Goal: Transaction & Acquisition: Download file/media

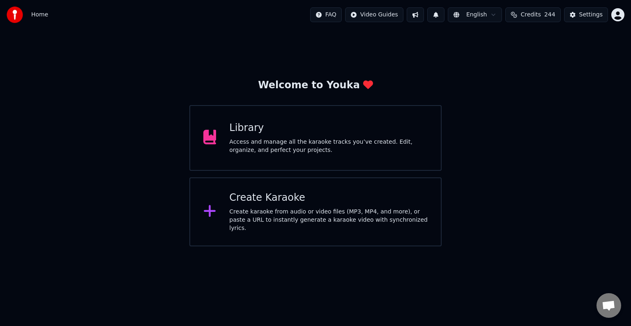
click at [311, 196] on div "Create Karaoke" at bounding box center [328, 198] width 199 height 13
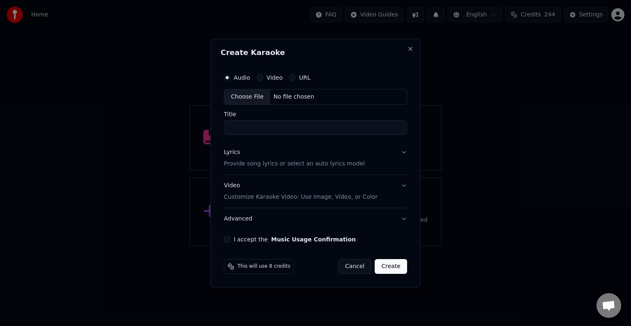
click at [247, 97] on div "Choose File" at bounding box center [247, 97] width 46 height 15
click at [281, 128] on input "**********" at bounding box center [315, 127] width 187 height 15
type input "**********"
click at [295, 164] on p "Provide song lyrics or select an auto lyrics model" at bounding box center [292, 164] width 141 height 8
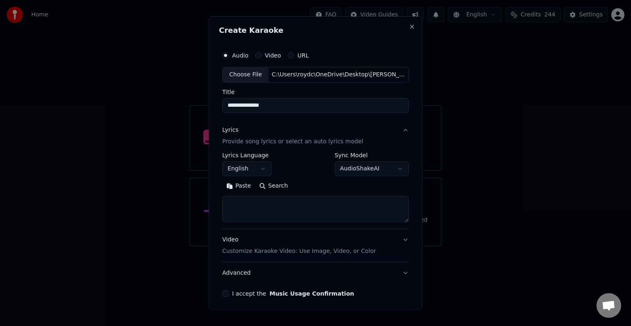
click at [256, 203] on textarea at bounding box center [315, 209] width 187 height 26
click at [239, 186] on button "Paste" at bounding box center [238, 186] width 33 height 13
drag, startPoint x: 250, startPoint y: 203, endPoint x: 229, endPoint y: 210, distance: 22.8
click at [229, 210] on textarea at bounding box center [313, 209] width 183 height 26
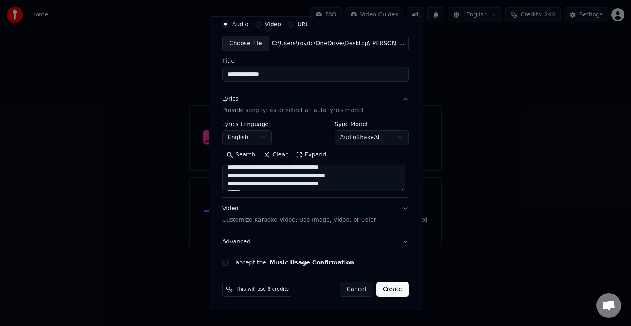
scroll to position [60, 0]
click at [250, 185] on textarea at bounding box center [313, 178] width 183 height 26
click at [251, 184] on textarea at bounding box center [313, 178] width 183 height 26
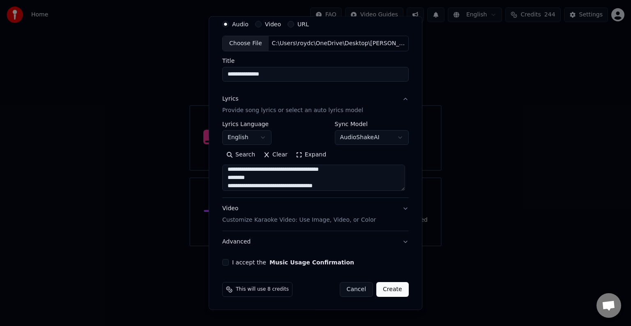
click at [253, 177] on textarea at bounding box center [313, 178] width 183 height 26
click at [244, 176] on textarea at bounding box center [313, 178] width 183 height 26
click at [259, 168] on textarea at bounding box center [313, 178] width 183 height 26
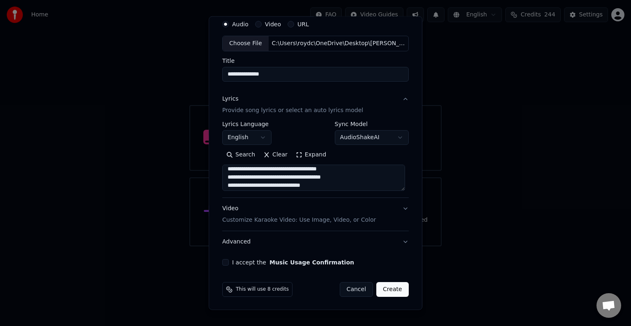
scroll to position [268, 0]
type textarea "**********"
click at [374, 213] on button "Video Customize Karaoke Video: Use Image, Video, or Color" at bounding box center [315, 214] width 187 height 33
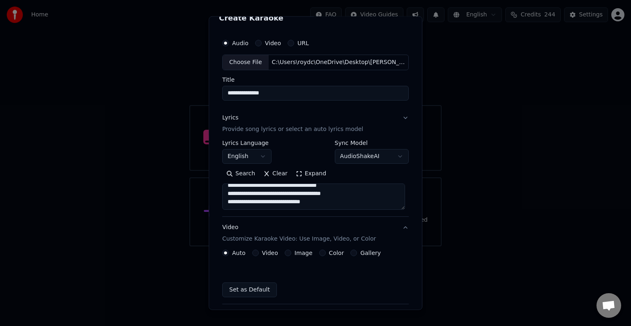
scroll to position [9, 0]
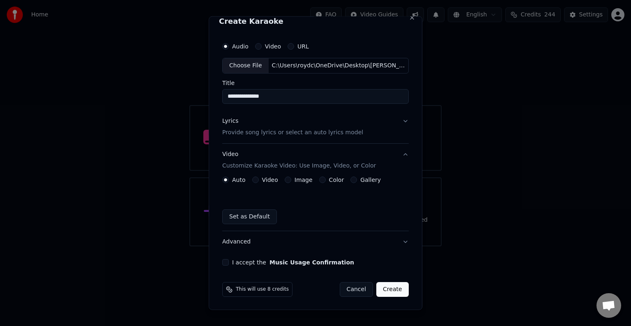
click at [319, 179] on button "Color" at bounding box center [322, 180] width 7 height 7
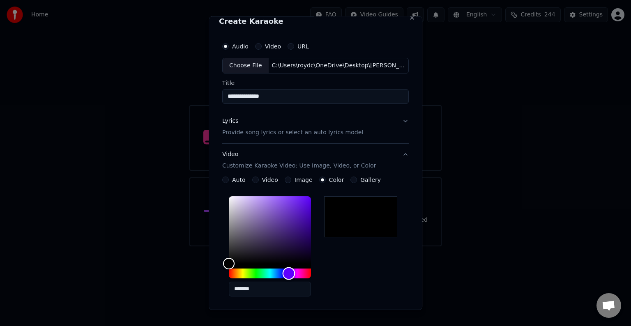
click at [287, 271] on div "Hue" at bounding box center [270, 274] width 82 height 10
click at [291, 273] on div "Hue" at bounding box center [289, 273] width 13 height 13
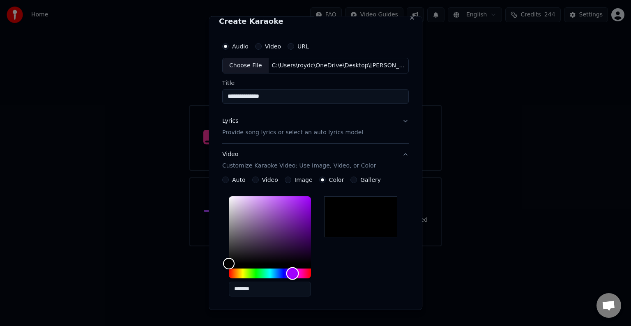
click at [286, 273] on div "Hue" at bounding box center [292, 273] width 13 height 13
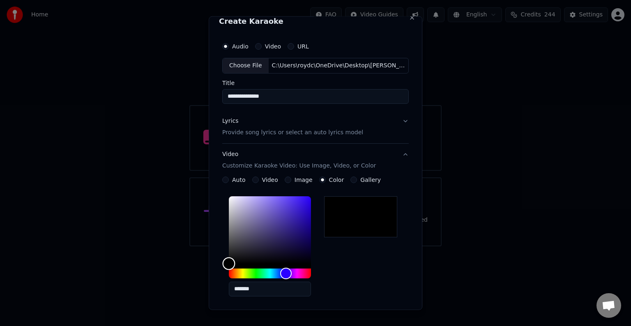
type input "*******"
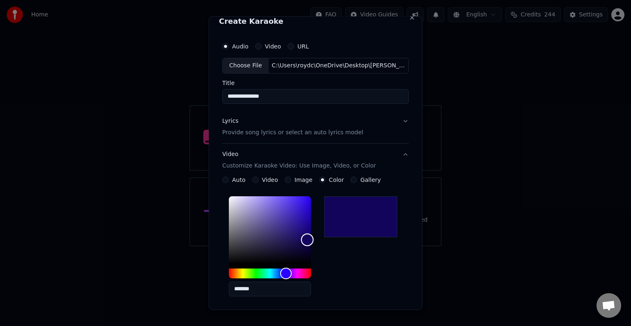
click at [306, 239] on div "Color" at bounding box center [270, 229] width 82 height 67
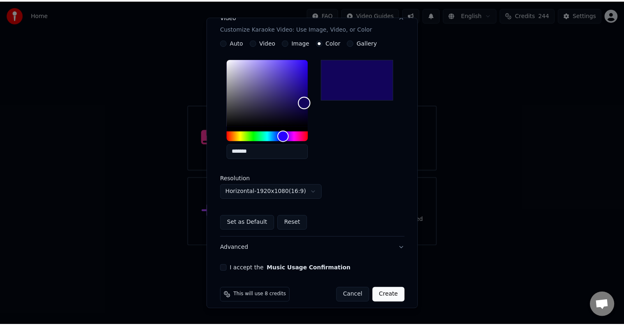
scroll to position [153, 0]
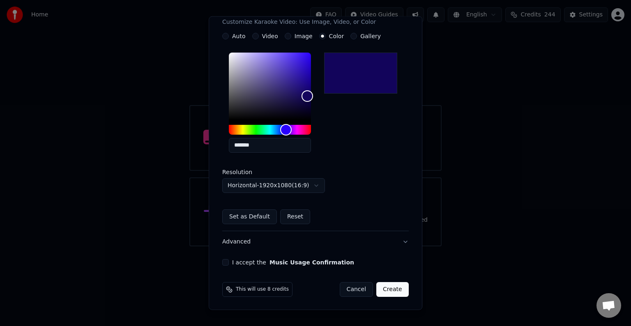
click at [225, 264] on button "I accept the Music Usage Confirmation" at bounding box center [225, 262] width 7 height 7
click at [388, 289] on button "Create" at bounding box center [392, 289] width 32 height 15
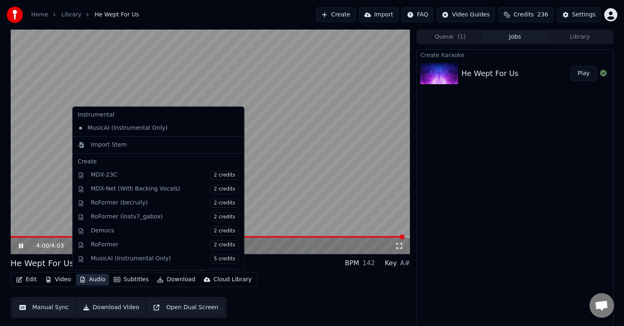
click at [92, 283] on button "Audio" at bounding box center [92, 280] width 33 height 12
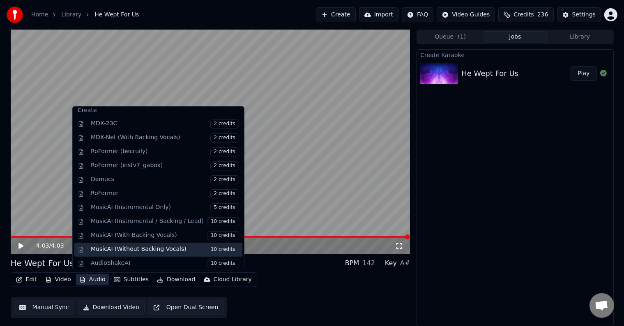
click at [150, 249] on div "MusicAI (Without Backing Vocals) 10 credits" at bounding box center [165, 249] width 148 height 9
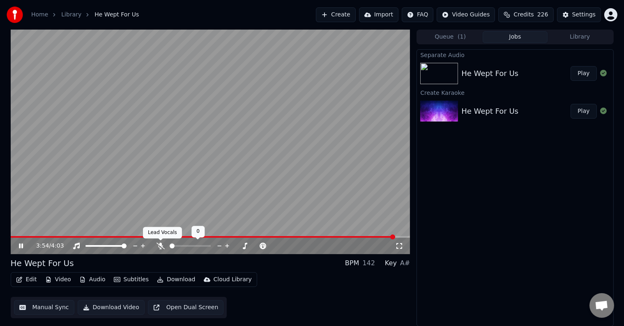
click at [160, 243] on icon at bounding box center [161, 246] width 8 height 7
click at [18, 236] on span at bounding box center [211, 237] width 400 height 2
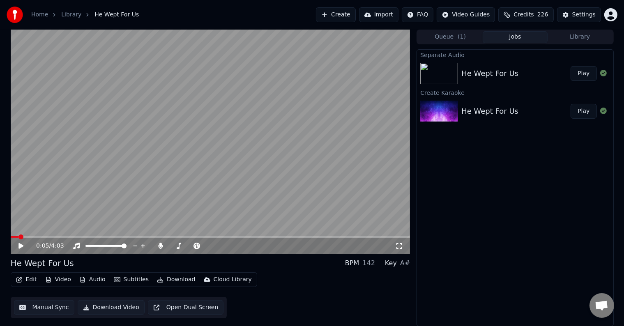
click at [18, 244] on icon at bounding box center [26, 246] width 19 height 7
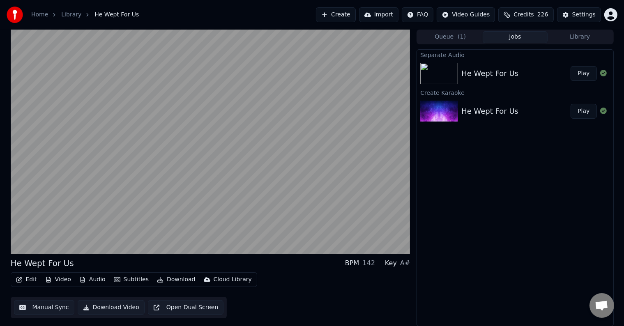
click at [42, 307] on button "Manual Sync" at bounding box center [44, 307] width 60 height 15
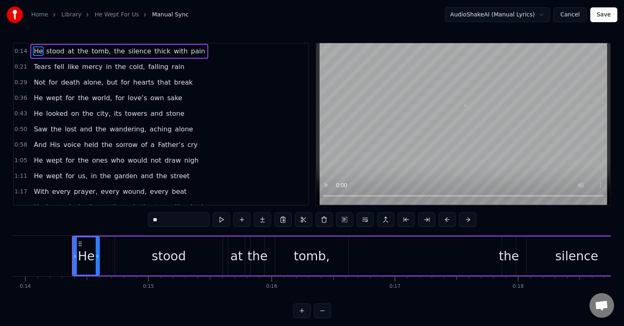
scroll to position [0, 1732]
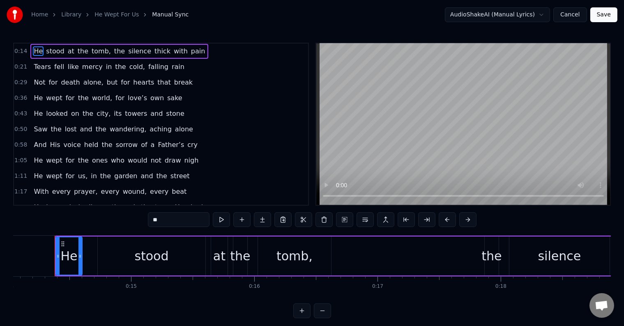
click at [570, 14] on button "Cancel" at bounding box center [570, 14] width 33 height 15
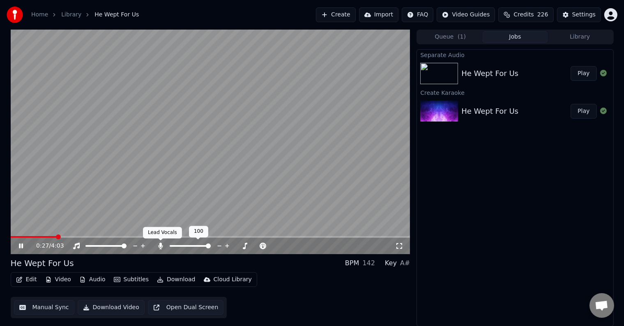
click at [162, 245] on icon at bounding box center [161, 246] width 5 height 7
click at [178, 246] on icon at bounding box center [179, 246] width 8 height 7
click at [204, 245] on span at bounding box center [205, 246] width 5 height 5
click at [209, 244] on span at bounding box center [208, 246] width 5 height 5
click at [143, 246] on icon at bounding box center [143, 246] width 4 height 4
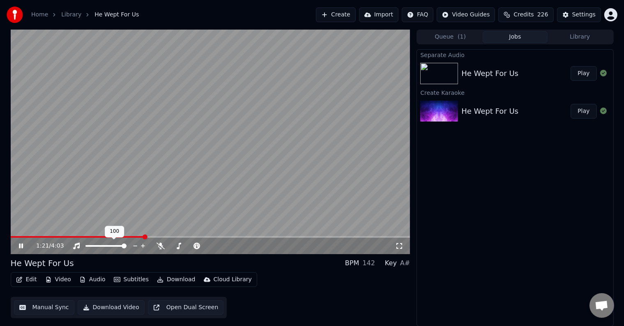
click at [136, 246] on icon at bounding box center [136, 246] width 8 height 8
click at [136, 246] on icon at bounding box center [135, 246] width 4 height 1
click at [144, 245] on icon at bounding box center [143, 246] width 8 height 8
click at [76, 243] on icon at bounding box center [76, 246] width 8 height 7
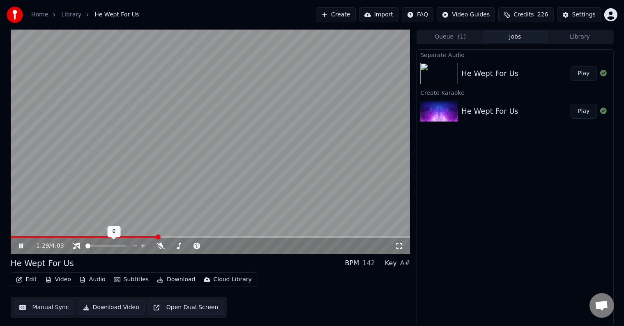
click at [76, 243] on icon at bounding box center [76, 246] width 8 height 7
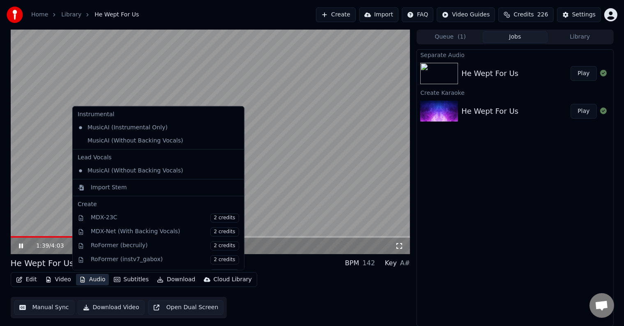
click at [93, 277] on button "Audio" at bounding box center [92, 280] width 33 height 12
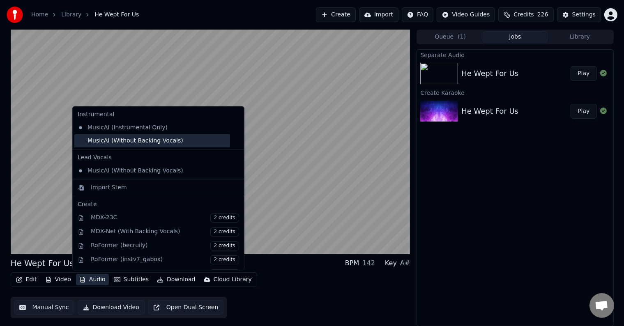
click at [125, 143] on div "MusicAI (Without Backing Vocals)" at bounding box center [152, 140] width 156 height 13
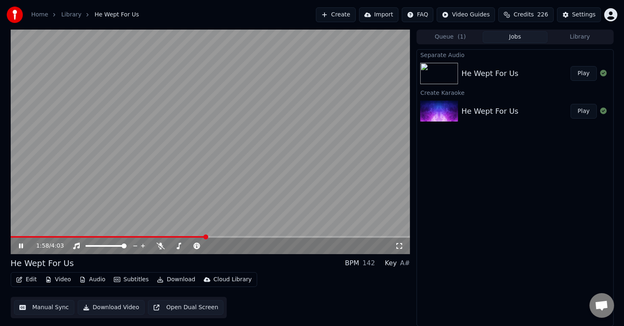
click at [90, 281] on button "Audio" at bounding box center [92, 280] width 33 height 12
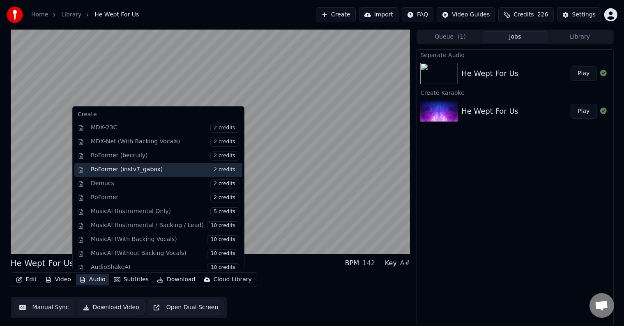
scroll to position [94, 0]
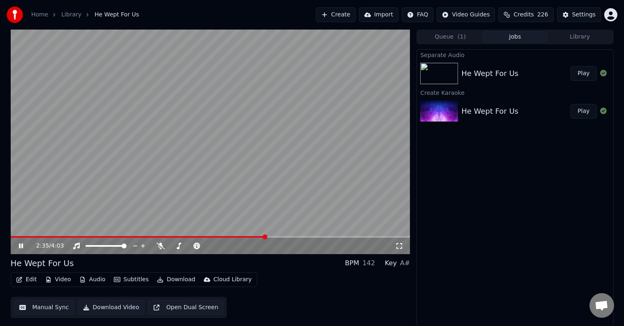
click at [275, 277] on div "Edit Video Audio Subtitles Download Cloud Library Manual Sync Download Video Op…" at bounding box center [211, 296] width 400 height 46
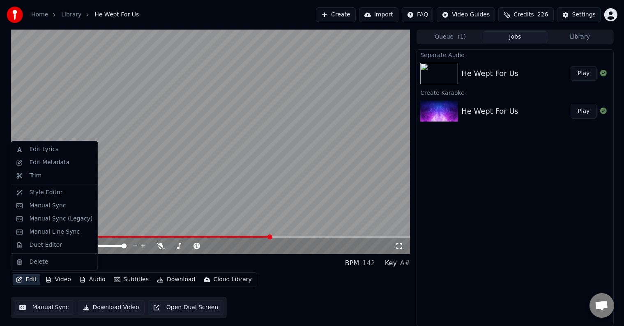
click at [31, 278] on button "Edit" at bounding box center [27, 280] width 28 height 12
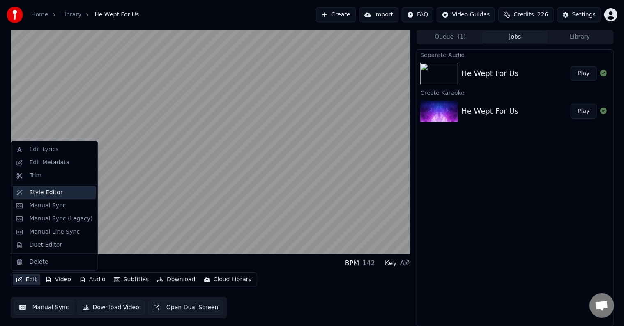
click at [51, 193] on div "Style Editor" at bounding box center [45, 193] width 33 height 8
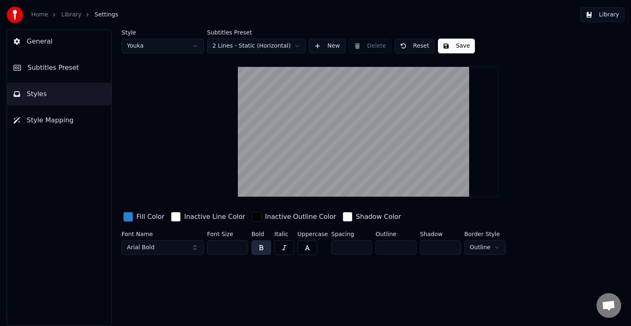
click at [46, 39] on span "General" at bounding box center [40, 42] width 26 height 10
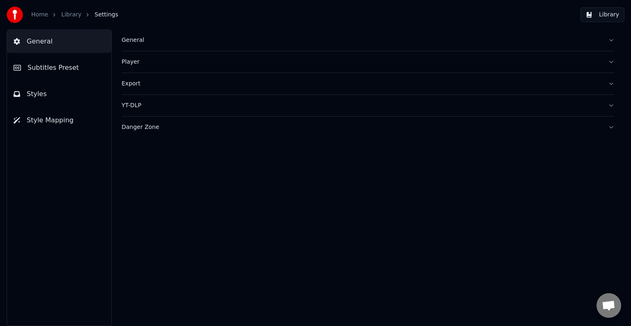
click at [39, 18] on link "Home" at bounding box center [39, 15] width 17 height 8
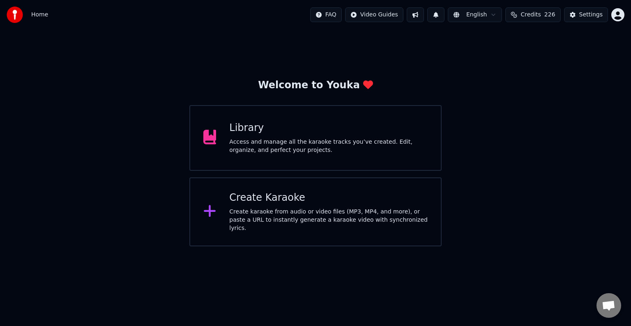
click at [250, 138] on div "Access and manage all the karaoke tracks you’ve created. Edit, organize, and pe…" at bounding box center [328, 146] width 199 height 16
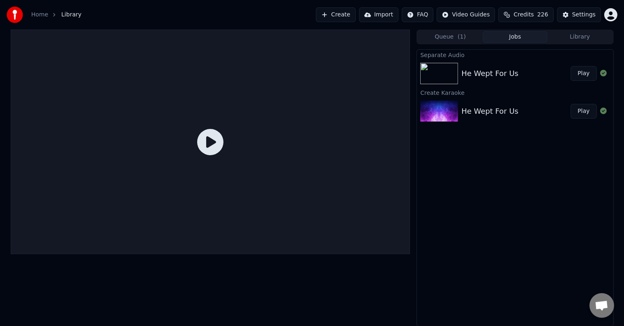
click at [443, 76] on img at bounding box center [439, 73] width 38 height 21
click at [437, 118] on img at bounding box center [439, 111] width 38 height 21
click at [222, 147] on icon at bounding box center [210, 142] width 26 height 26
click at [207, 136] on icon at bounding box center [210, 142] width 26 height 26
click at [577, 111] on button "Play" at bounding box center [584, 111] width 26 height 15
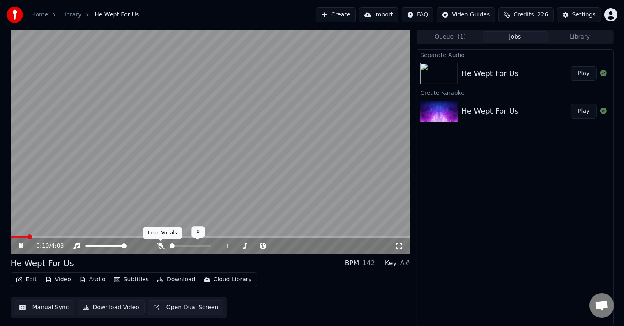
click at [158, 247] on icon at bounding box center [161, 246] width 8 height 7
click at [159, 245] on icon at bounding box center [161, 246] width 8 height 7
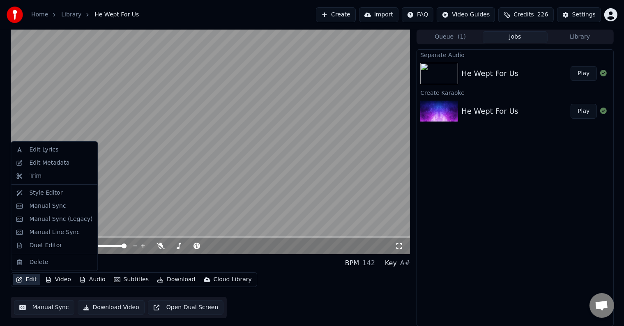
click at [29, 281] on button "Edit" at bounding box center [27, 280] width 28 height 12
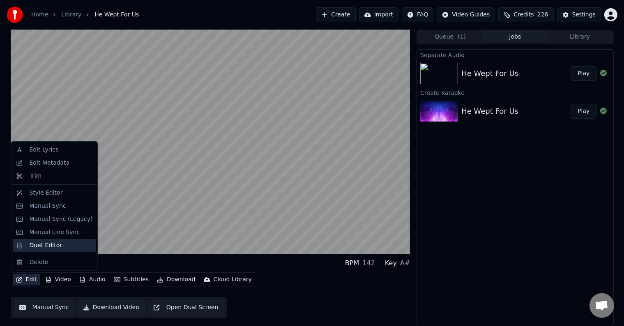
click at [45, 249] on div "Duet Editor" at bounding box center [45, 246] width 33 height 8
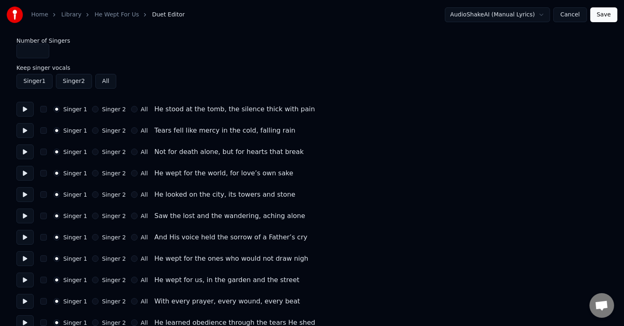
click at [92, 153] on button "Singer 2" at bounding box center [95, 152] width 7 height 7
click at [93, 175] on button "Singer 2" at bounding box center [95, 173] width 7 height 7
click at [93, 240] on button "Singer 2" at bounding box center [95, 237] width 7 height 7
click at [92, 258] on button "Singer 2" at bounding box center [95, 259] width 7 height 7
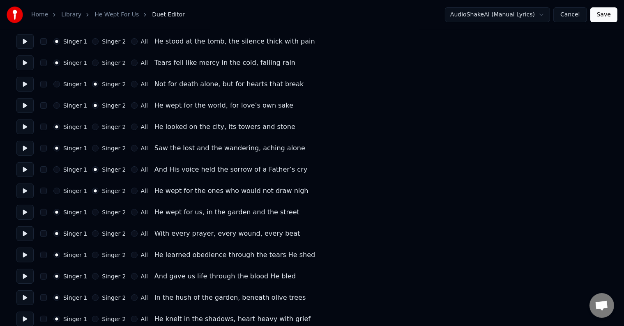
scroll to position [82, 0]
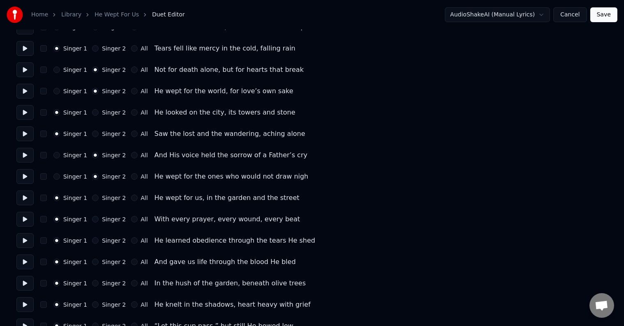
click at [131, 199] on button "All" at bounding box center [134, 198] width 7 height 7
click at [131, 221] on button "All" at bounding box center [134, 219] width 7 height 7
click at [131, 240] on button "All" at bounding box center [134, 241] width 7 height 7
click at [131, 261] on button "All" at bounding box center [134, 262] width 7 height 7
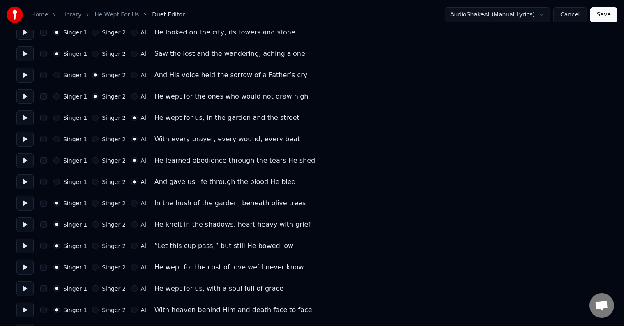
scroll to position [164, 0]
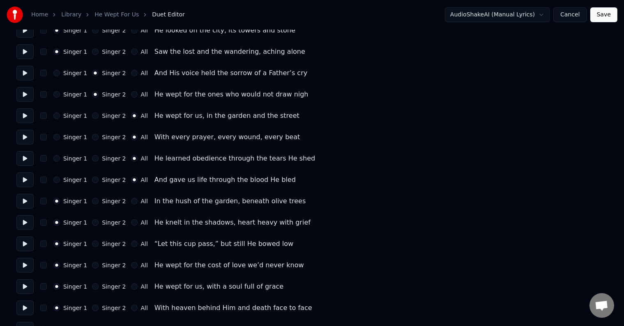
click at [93, 203] on button "Singer 2" at bounding box center [95, 201] width 7 height 7
click at [94, 223] on button "Singer 2" at bounding box center [95, 222] width 7 height 7
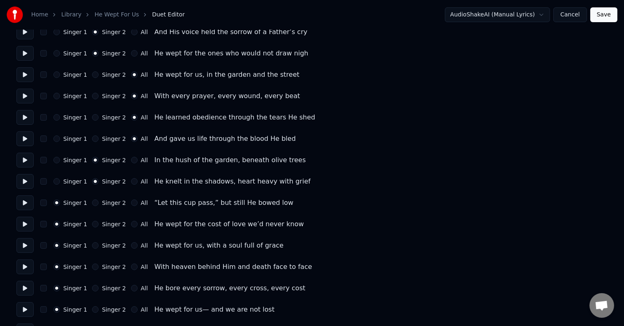
drag, startPoint x: 128, startPoint y: 246, endPoint x: 129, endPoint y: 255, distance: 9.1
click at [131, 246] on button "All" at bounding box center [134, 245] width 7 height 7
click at [131, 269] on button "All" at bounding box center [134, 267] width 7 height 7
drag, startPoint x: 128, startPoint y: 289, endPoint x: 127, endPoint y: 303, distance: 14.0
click at [131, 289] on button "All" at bounding box center [134, 288] width 7 height 7
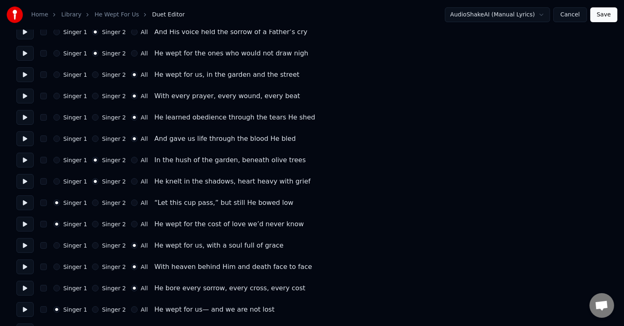
click at [131, 309] on button "All" at bounding box center [134, 310] width 7 height 7
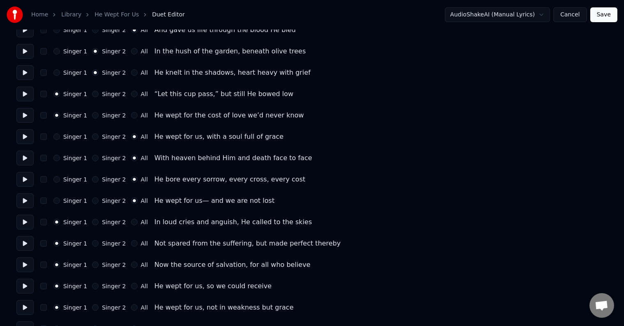
scroll to position [329, 0]
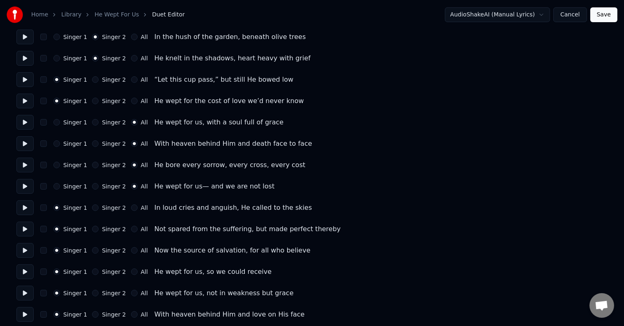
drag, startPoint x: 90, startPoint y: 252, endPoint x: 90, endPoint y: 260, distance: 8.6
click at [92, 252] on button "Singer 2" at bounding box center [95, 250] width 7 height 7
click at [92, 273] on button "Singer 2" at bounding box center [95, 272] width 7 height 7
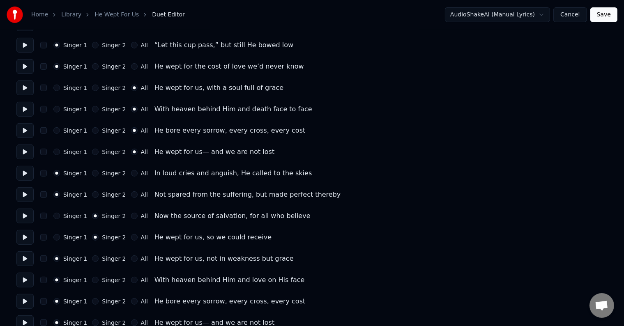
scroll to position [376, 0]
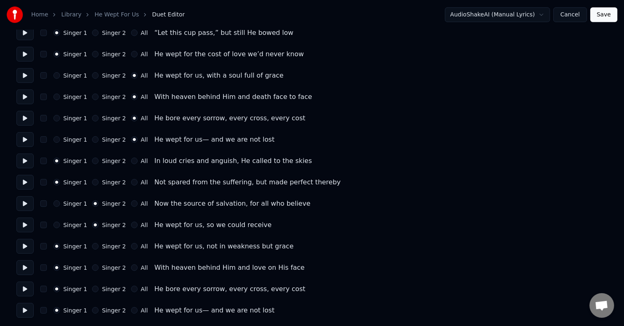
click at [131, 247] on button "All" at bounding box center [134, 246] width 7 height 7
click at [131, 268] on button "All" at bounding box center [134, 268] width 7 height 7
click at [131, 288] on button "All" at bounding box center [134, 289] width 7 height 7
click at [131, 310] on button "All" at bounding box center [134, 310] width 7 height 7
click at [603, 20] on button "Save" at bounding box center [604, 14] width 27 height 15
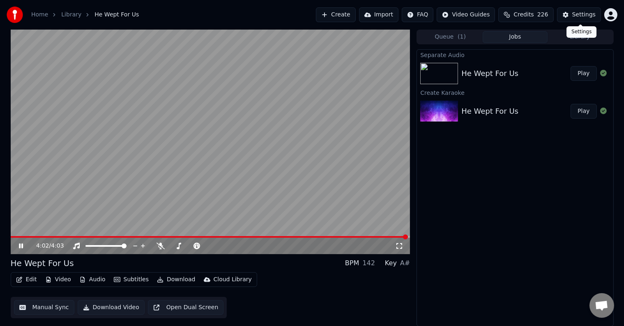
click at [580, 15] on div "Settings" at bounding box center [584, 15] width 23 height 8
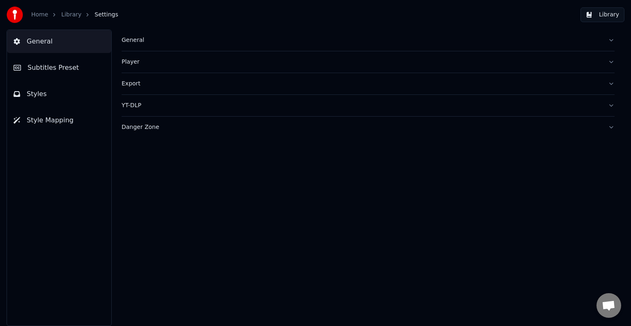
click at [140, 62] on div "Player" at bounding box center [362, 62] width 480 height 8
click at [135, 45] on button "General" at bounding box center [368, 40] width 493 height 21
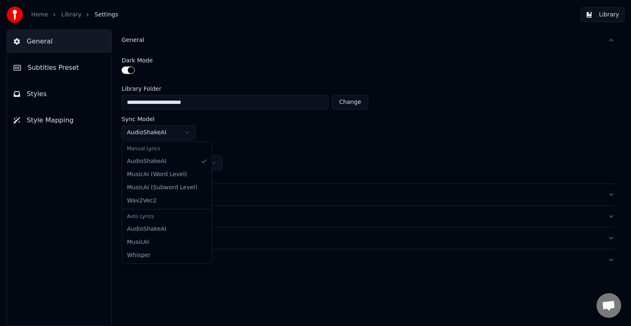
click at [188, 134] on html "**********" at bounding box center [315, 163] width 631 height 326
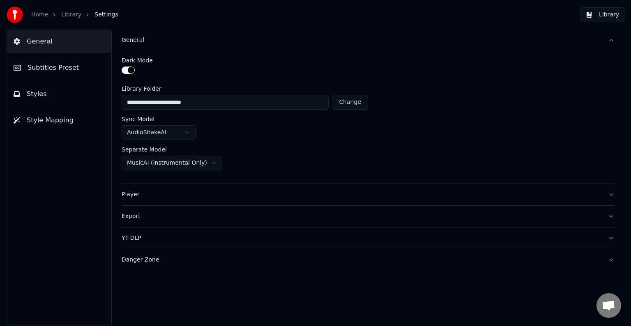
click at [273, 132] on html "**********" at bounding box center [315, 163] width 631 height 326
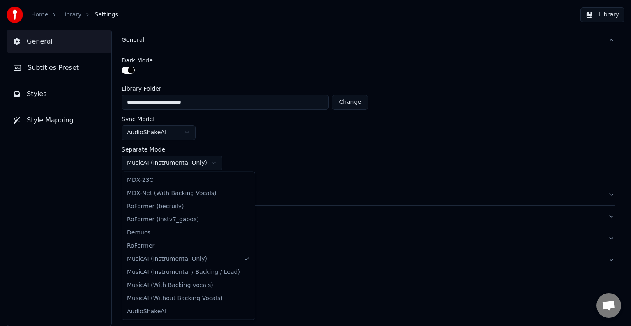
click at [204, 162] on html "**********" at bounding box center [315, 163] width 631 height 326
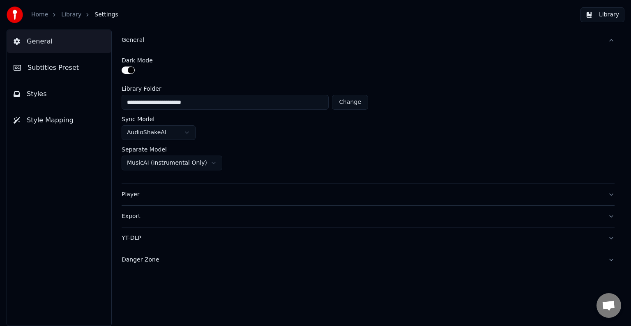
click at [59, 71] on html "**********" at bounding box center [315, 163] width 631 height 326
click at [60, 67] on span "Subtitles Preset" at bounding box center [53, 68] width 51 height 10
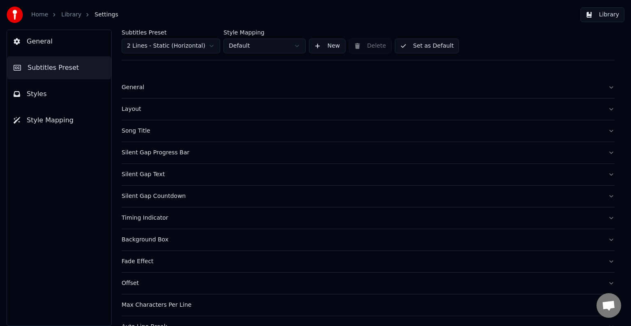
scroll to position [17, 0]
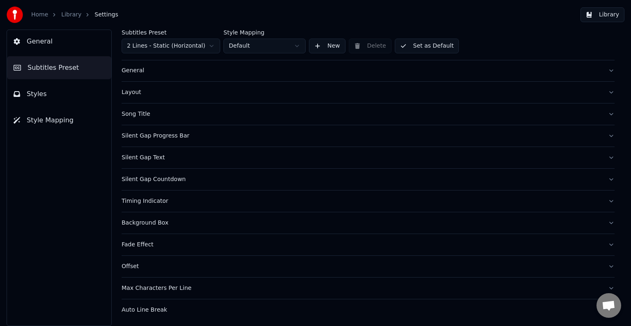
click at [42, 92] on span "Styles" at bounding box center [37, 94] width 20 height 10
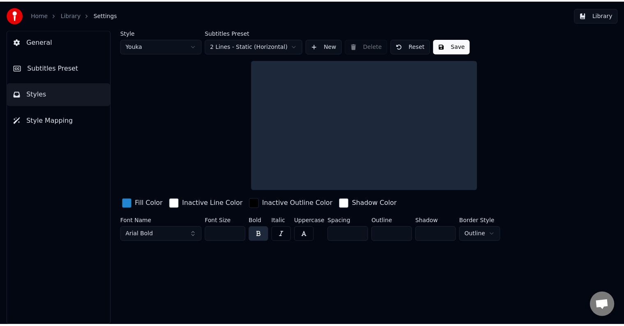
scroll to position [0, 0]
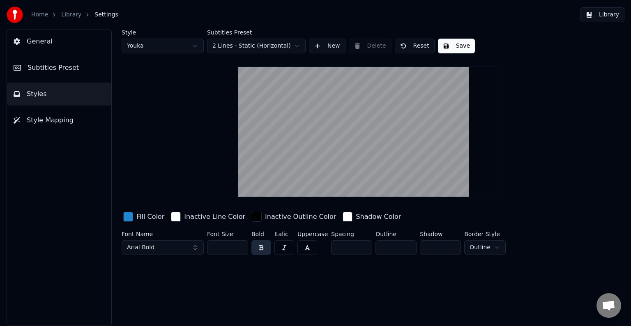
click at [51, 119] on span "Style Mapping" at bounding box center [50, 120] width 47 height 10
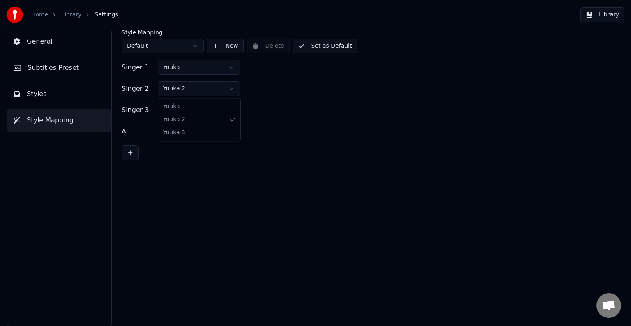
click at [231, 89] on html "Home Library Settings Library General Subtitles Preset Styles Style Mapping Sty…" at bounding box center [315, 163] width 631 height 326
click at [70, 14] on link "Library" at bounding box center [71, 15] width 20 height 8
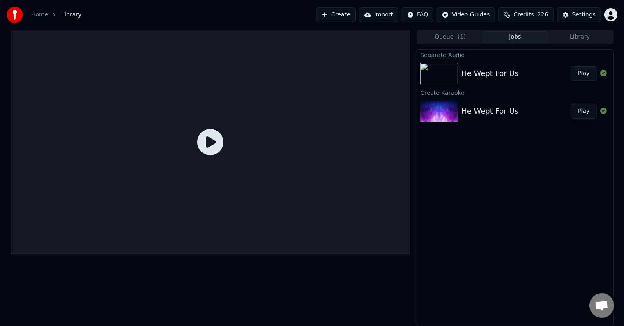
click at [443, 119] on img at bounding box center [439, 111] width 38 height 21
click at [582, 111] on button "Play" at bounding box center [584, 111] width 26 height 15
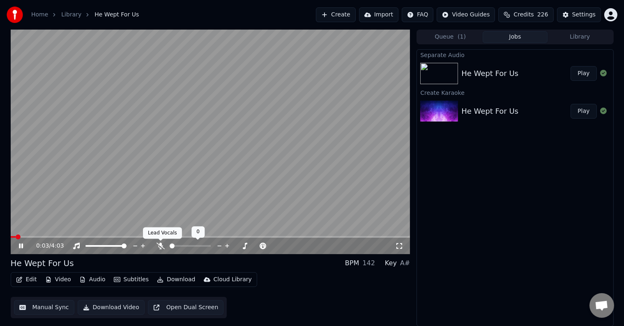
click at [159, 246] on icon at bounding box center [161, 246] width 8 height 7
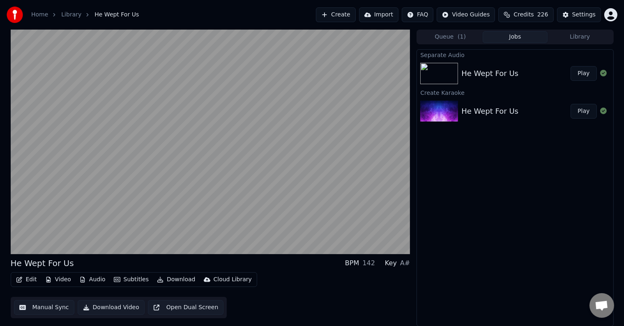
click at [183, 309] on button "Open Dual Screen" at bounding box center [186, 307] width 76 height 15
click at [182, 308] on button "Close Dual Screen" at bounding box center [184, 307] width 73 height 15
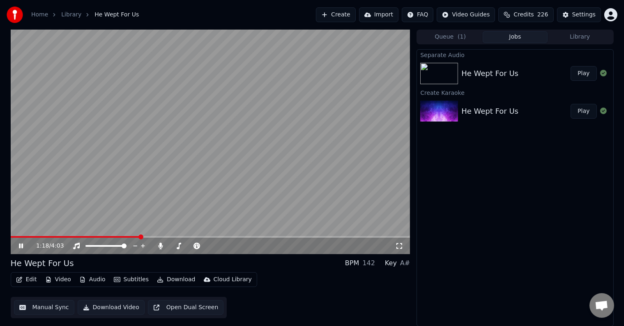
click at [55, 308] on button "Manual Sync" at bounding box center [44, 307] width 60 height 15
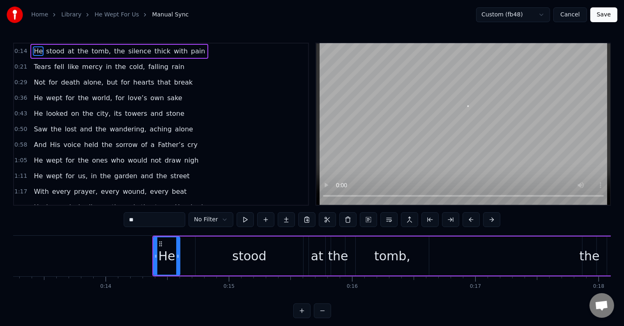
scroll to position [0, 1732]
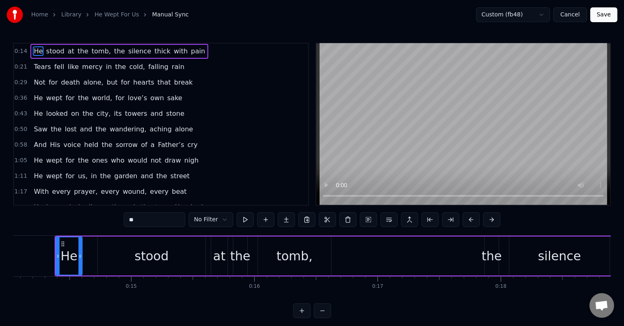
click at [578, 14] on button "Cancel" at bounding box center [570, 14] width 33 height 15
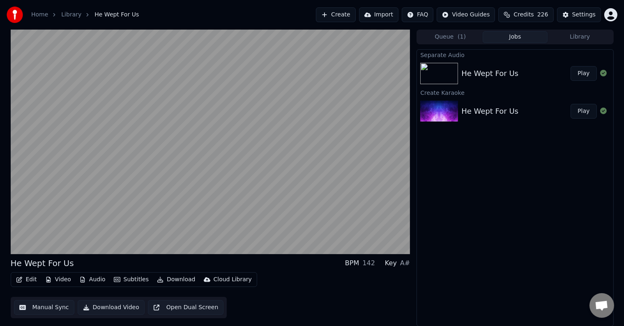
click at [473, 115] on div "He Wept For Us" at bounding box center [490, 112] width 57 height 12
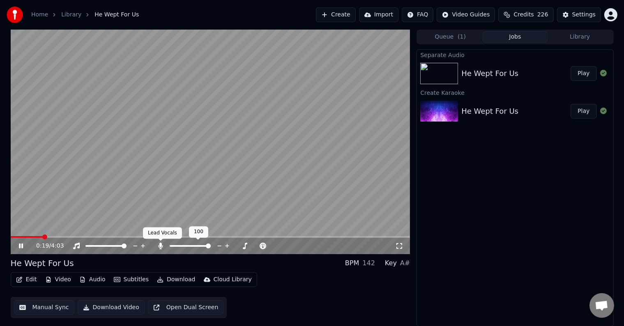
click at [158, 246] on icon at bounding box center [161, 246] width 8 height 7
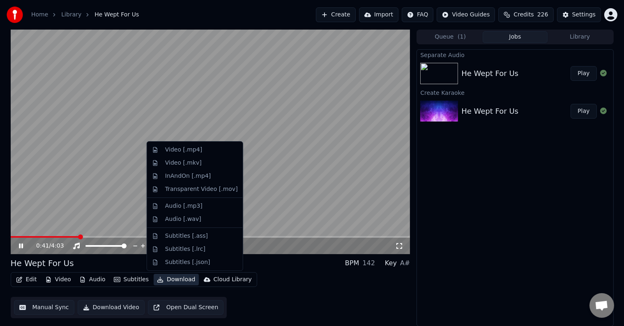
click at [168, 281] on button "Download" at bounding box center [176, 280] width 45 height 12
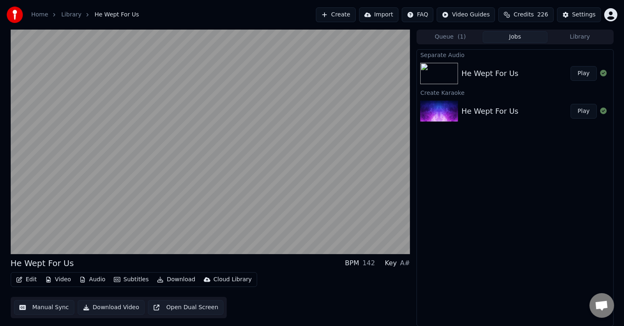
click at [104, 309] on button "Download Video" at bounding box center [111, 307] width 67 height 15
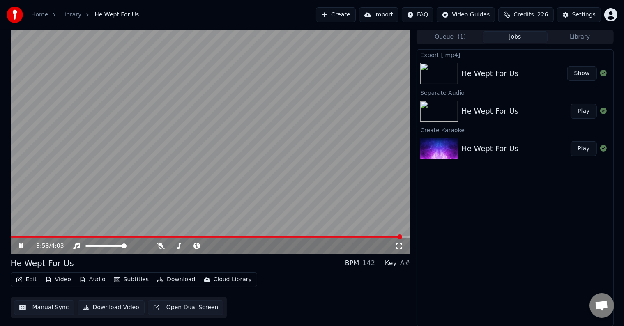
click at [402, 248] on icon at bounding box center [400, 246] width 6 height 6
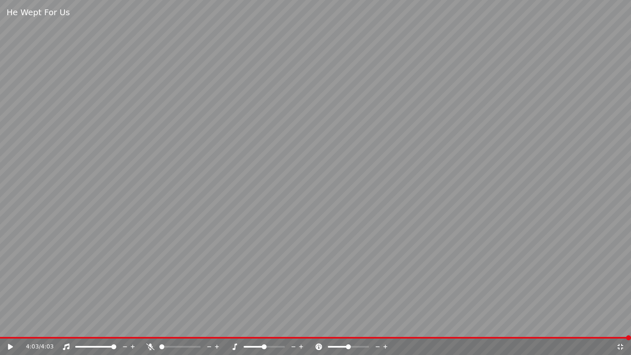
click at [620, 326] on icon at bounding box center [621, 347] width 8 height 7
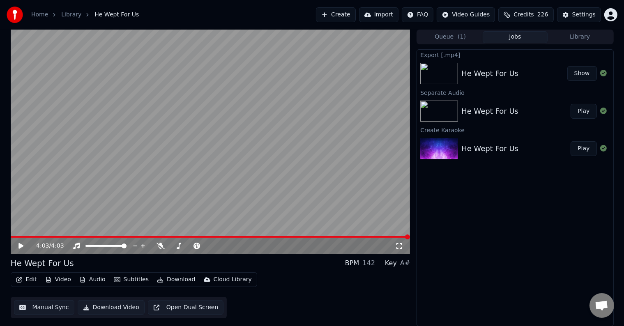
click at [580, 74] on button "Show" at bounding box center [583, 73] width 30 height 15
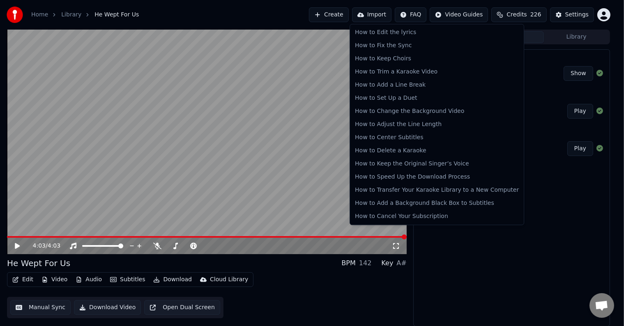
click at [427, 16] on html "Home Library He Wept For Us Create Import FAQ Video Guides Credits 226 Settings…" at bounding box center [312, 163] width 624 height 326
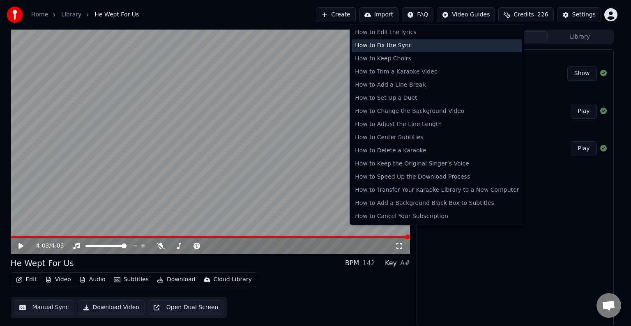
click at [397, 48] on div "How to Fix the Sync" at bounding box center [437, 45] width 171 height 13
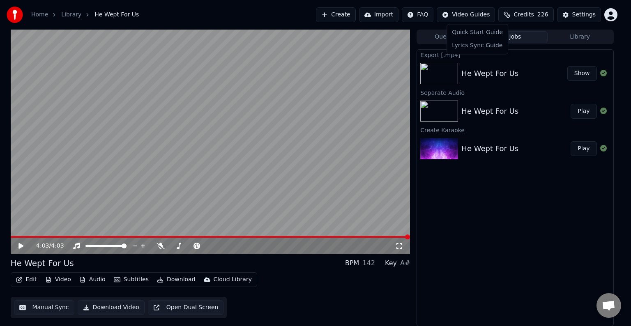
click at [482, 15] on html "Home Library He Wept For Us Create Import FAQ Video Guides Credits 226 Settings…" at bounding box center [315, 163] width 631 height 326
click at [439, 16] on html "Home Library He Wept For Us Create Import FAQ Video Guides Credits 226 Settings…" at bounding box center [315, 163] width 631 height 326
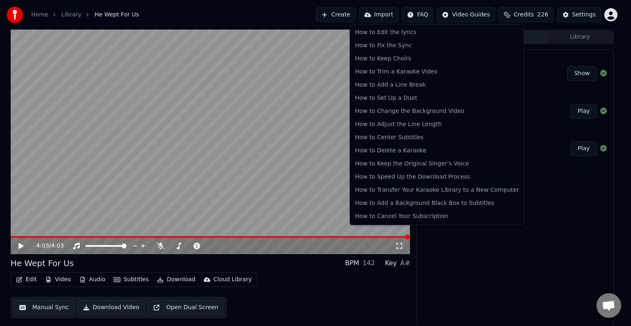
click at [432, 15] on html "Home Library He Wept For Us Create Import FAQ Video Guides Credits 226 Settings…" at bounding box center [315, 163] width 631 height 326
click at [400, 100] on div "How to Set Up a Duet" at bounding box center [437, 98] width 171 height 13
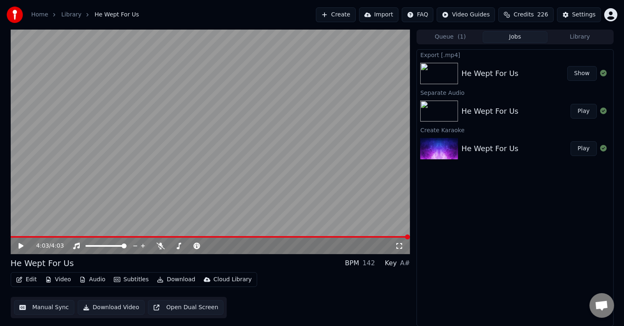
click at [434, 16] on html "Home Library He Wept For Us Create Import FAQ Video Guides Credits 226 Settings…" at bounding box center [312, 163] width 624 height 326
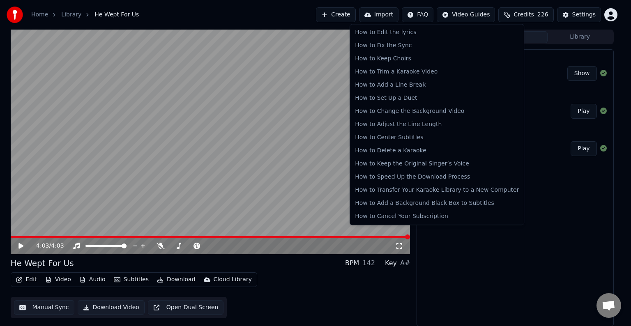
click at [97, 279] on html "Home Library He Wept For Us Create Import FAQ Video Guides Credits 226 Settings…" at bounding box center [315, 163] width 631 height 326
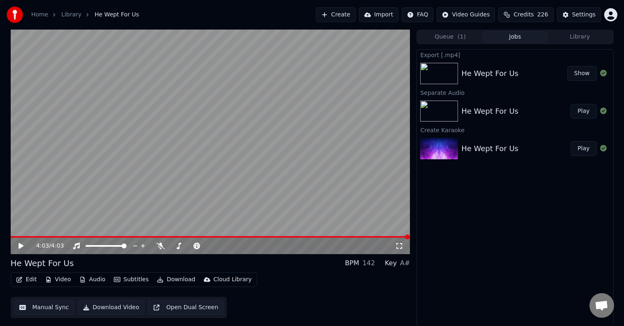
click at [97, 279] on button "Audio" at bounding box center [92, 280] width 33 height 12
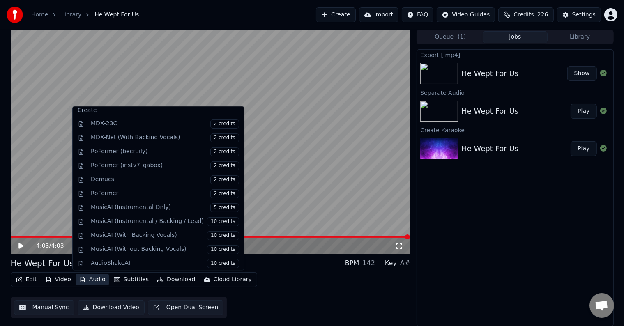
click at [557, 231] on div "Export [.mp4] He Wept For Us Show Separate Audio He Wept For Us Play Create Kar…" at bounding box center [515, 187] width 197 height 277
